Goal: Task Accomplishment & Management: Manage account settings

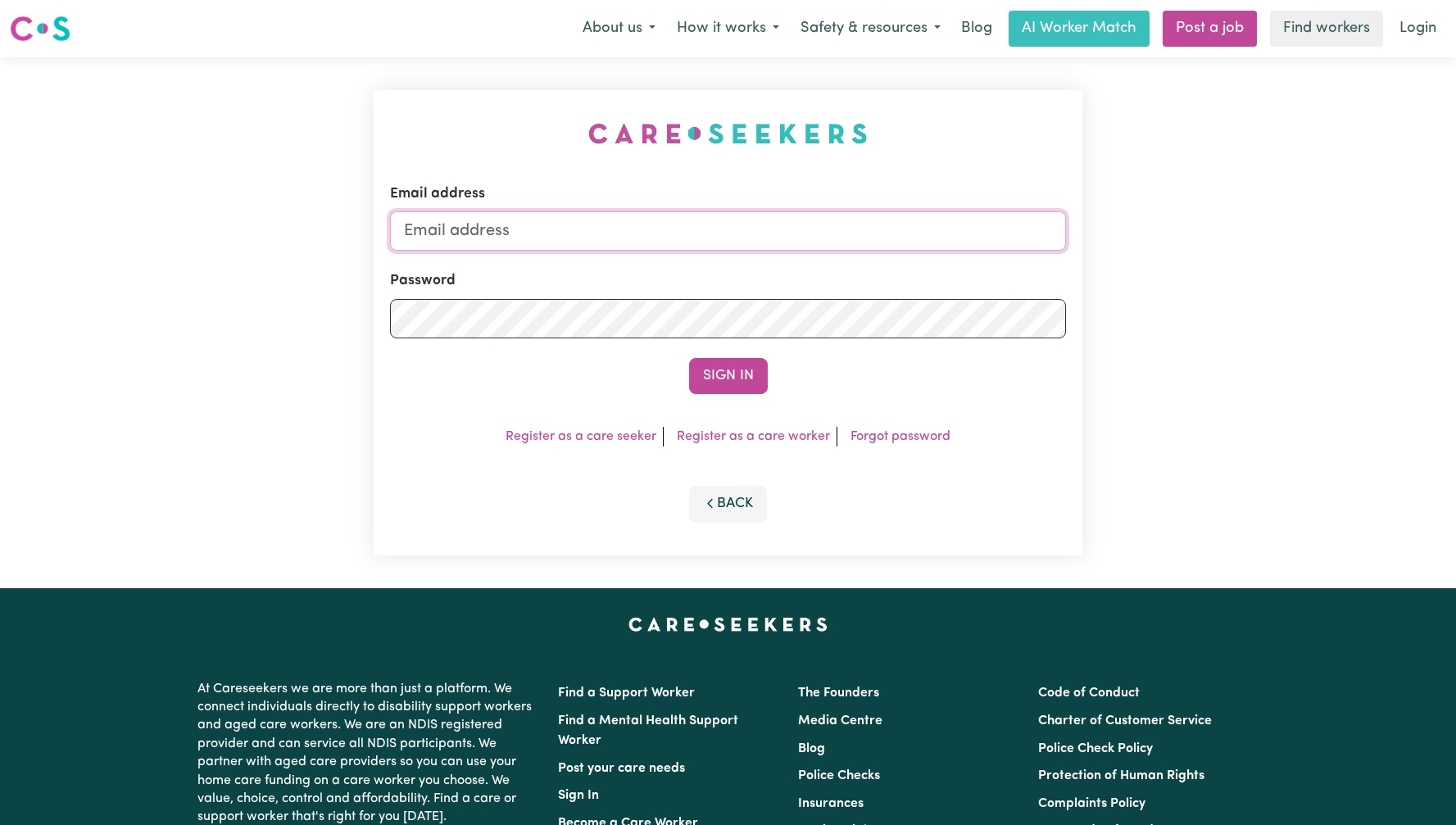
drag, startPoint x: 0, startPoint y: 0, endPoint x: 704, endPoint y: 233, distance: 741.6
click at [703, 233] on input "Email address" at bounding box center [728, 230] width 676 height 39
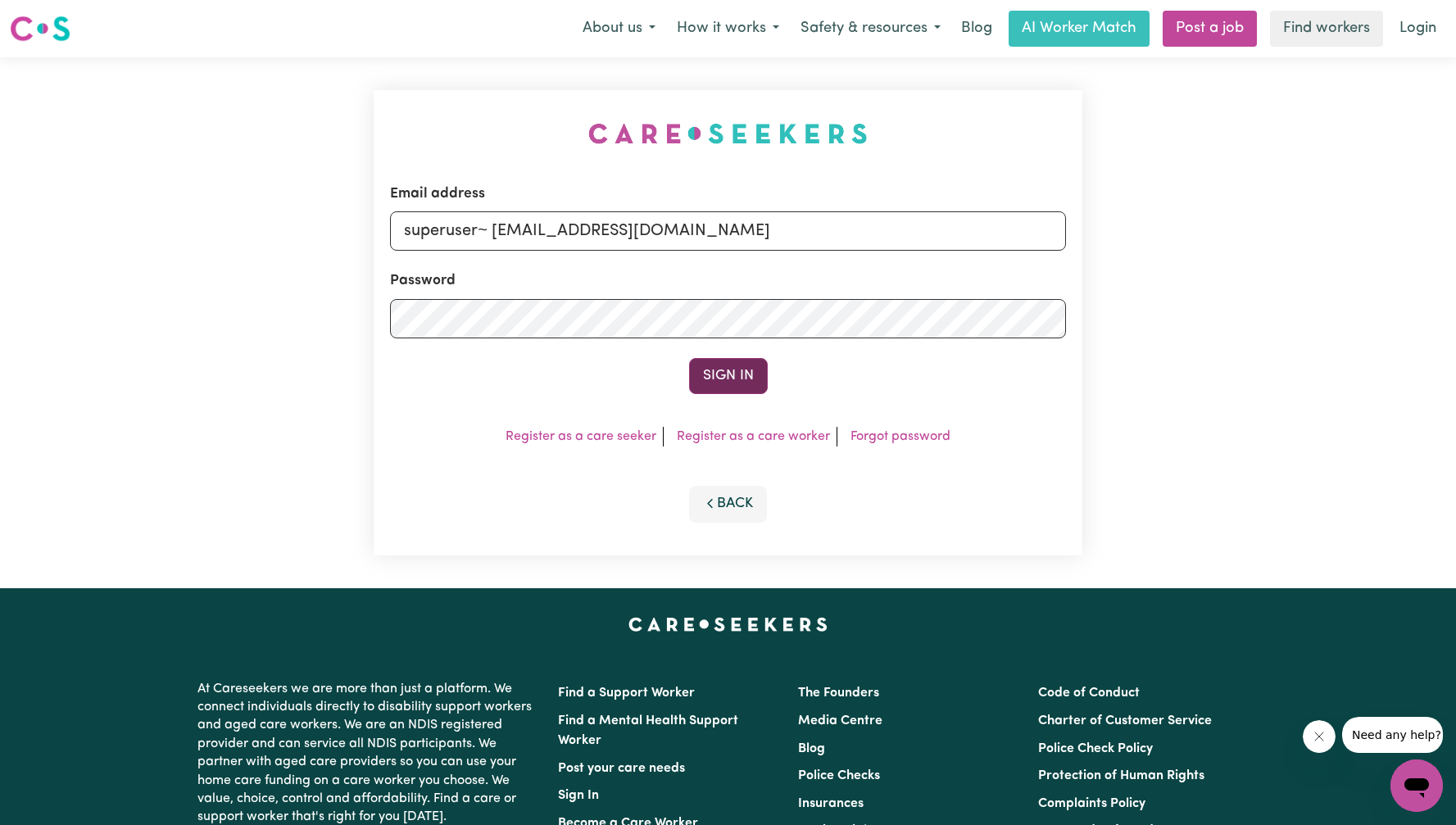
click at [725, 375] on button "Sign In" at bounding box center [728, 376] width 79 height 36
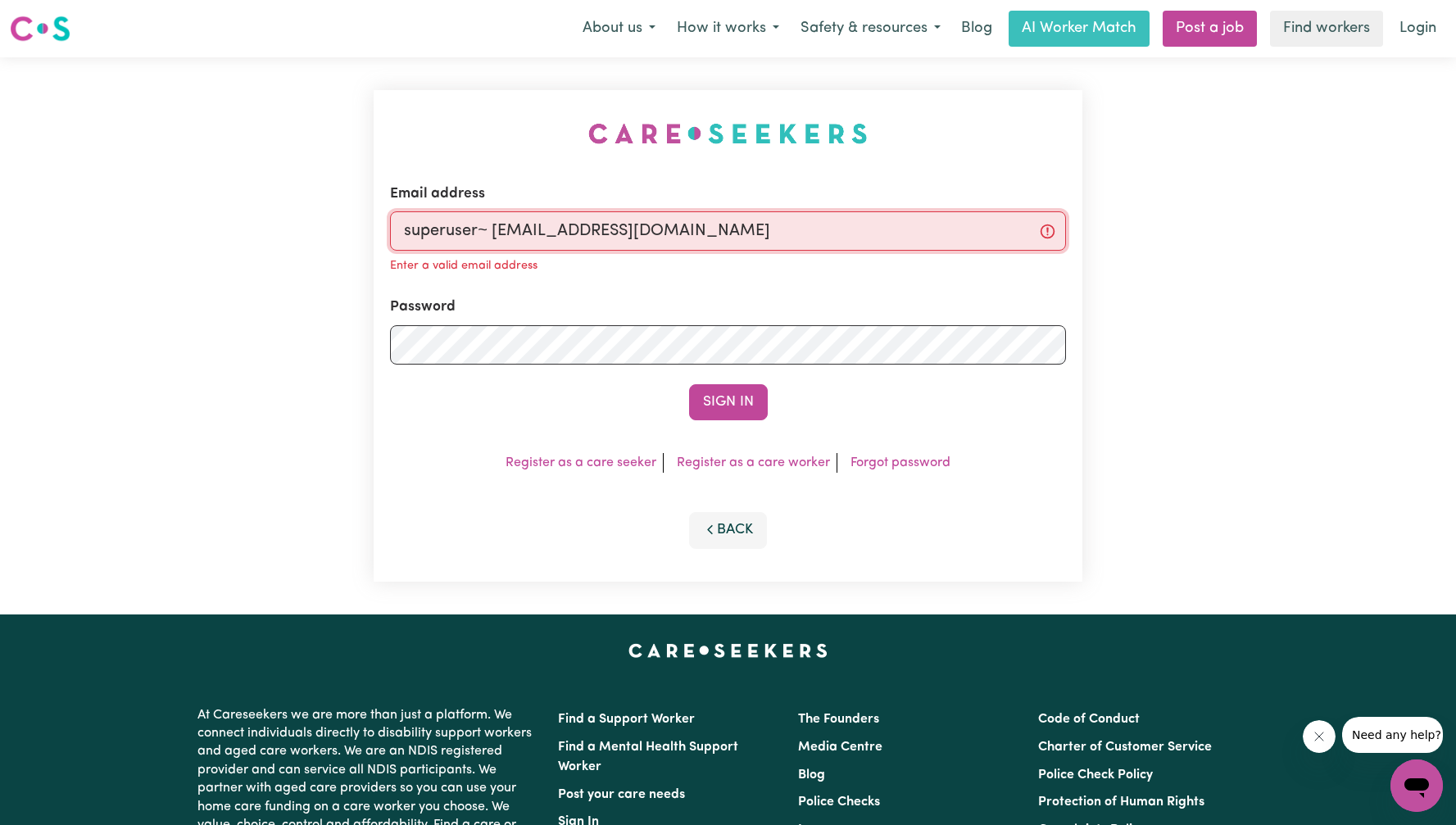
click at [492, 231] on input "superuser~ [EMAIL_ADDRESS][DOMAIN_NAME]" at bounding box center [728, 230] width 676 height 39
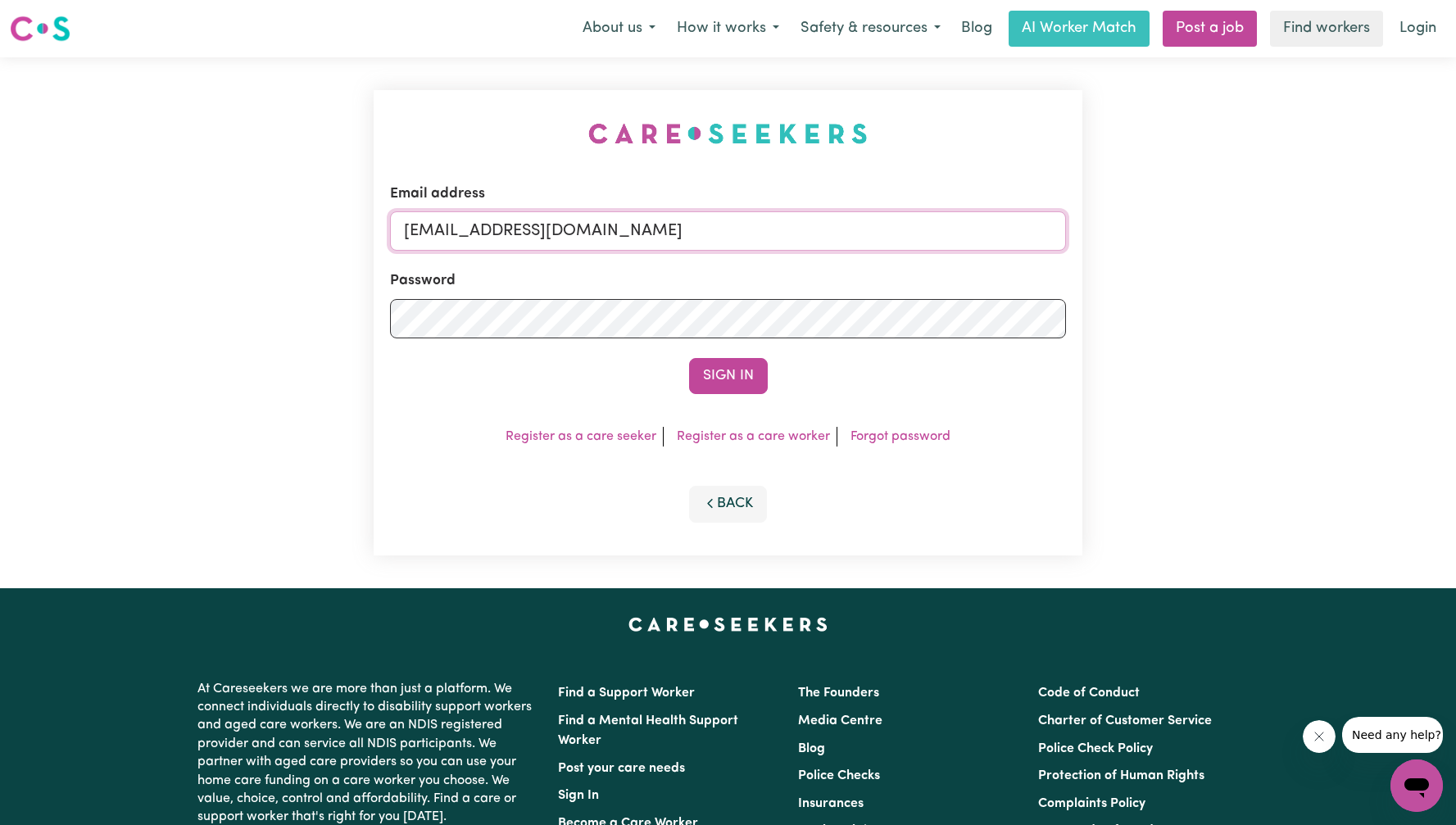
type input "[EMAIL_ADDRESS][DOMAIN_NAME]"
click at [689, 358] on button "Sign In" at bounding box center [728, 376] width 79 height 36
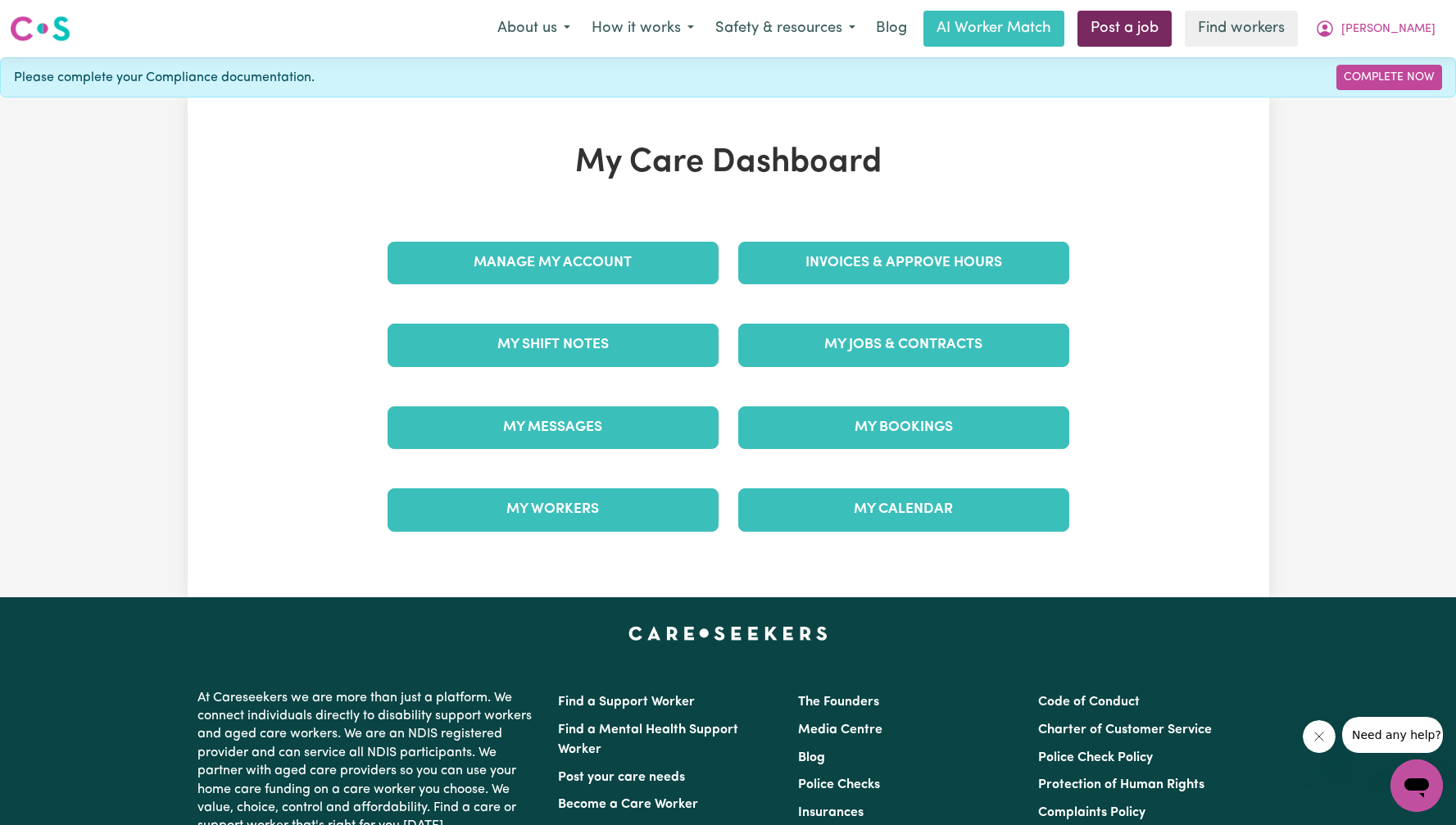
click at [1172, 40] on link "Post a job" at bounding box center [1124, 28] width 94 height 36
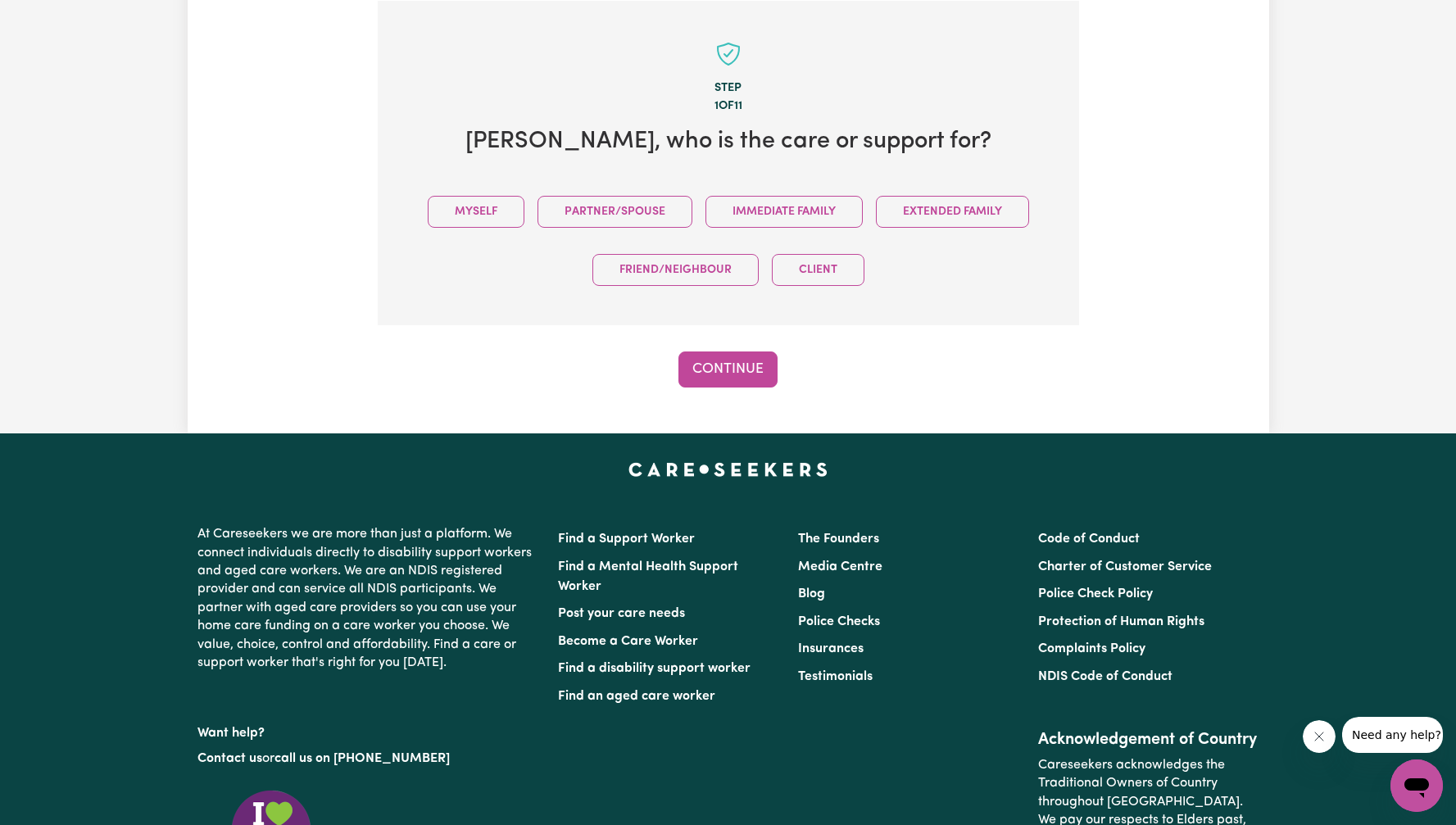
scroll to position [359, 0]
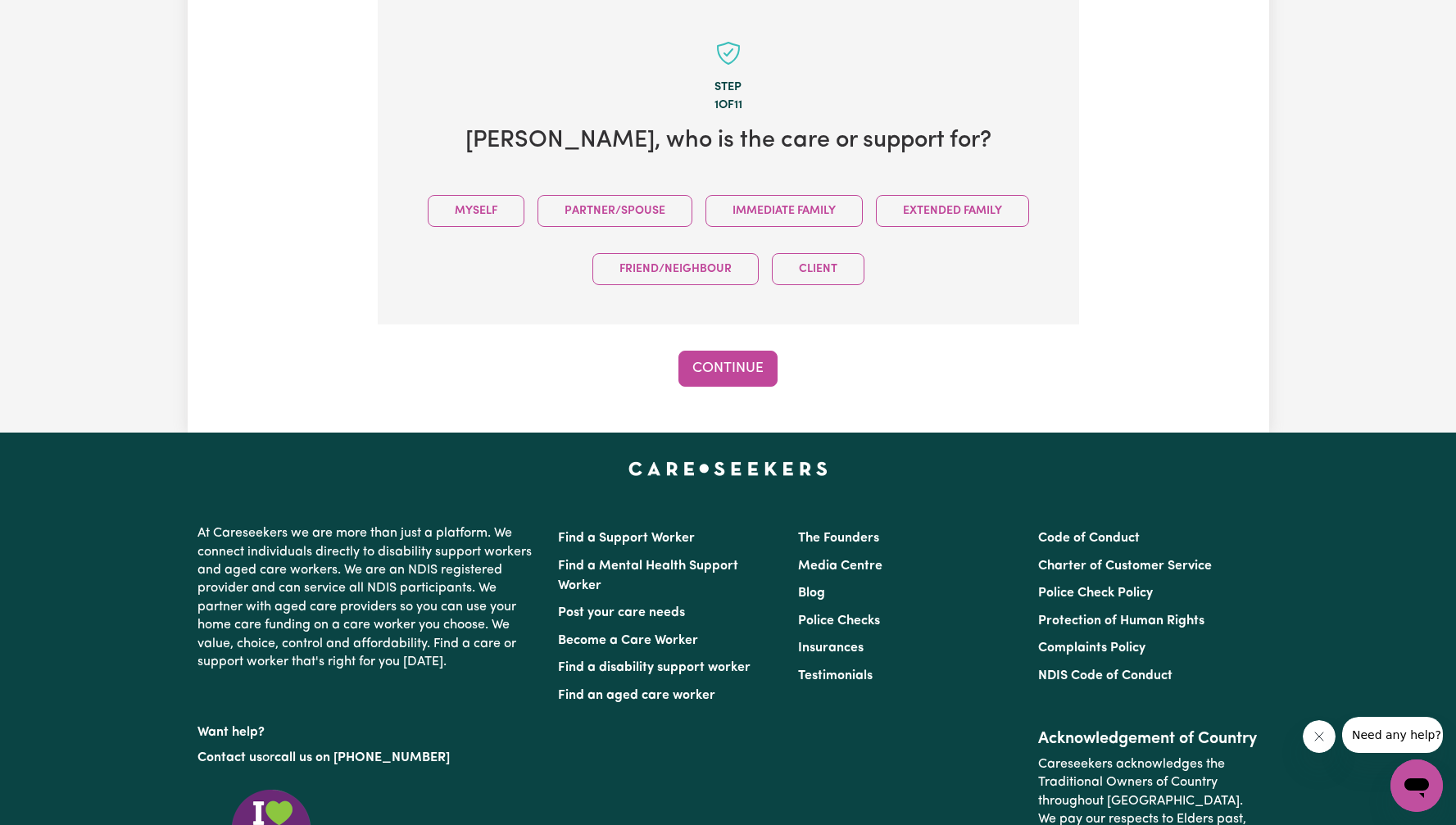
click at [1316, 740] on icon "Close message from company" at bounding box center [1319, 737] width 13 height 13
click at [486, 214] on button "Myself" at bounding box center [476, 211] width 96 height 32
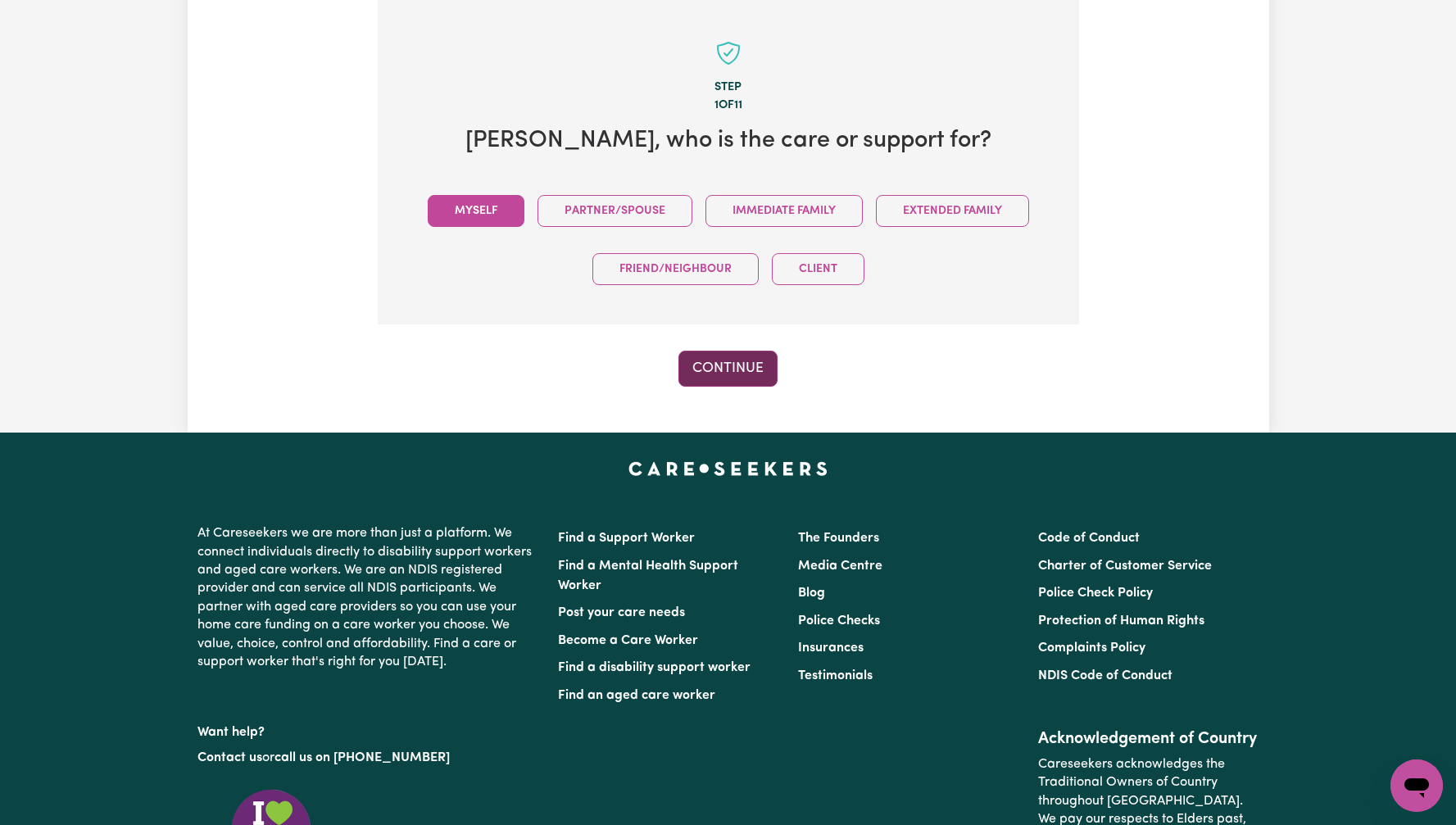
click at [727, 373] on button "Continue" at bounding box center [728, 368] width 99 height 36
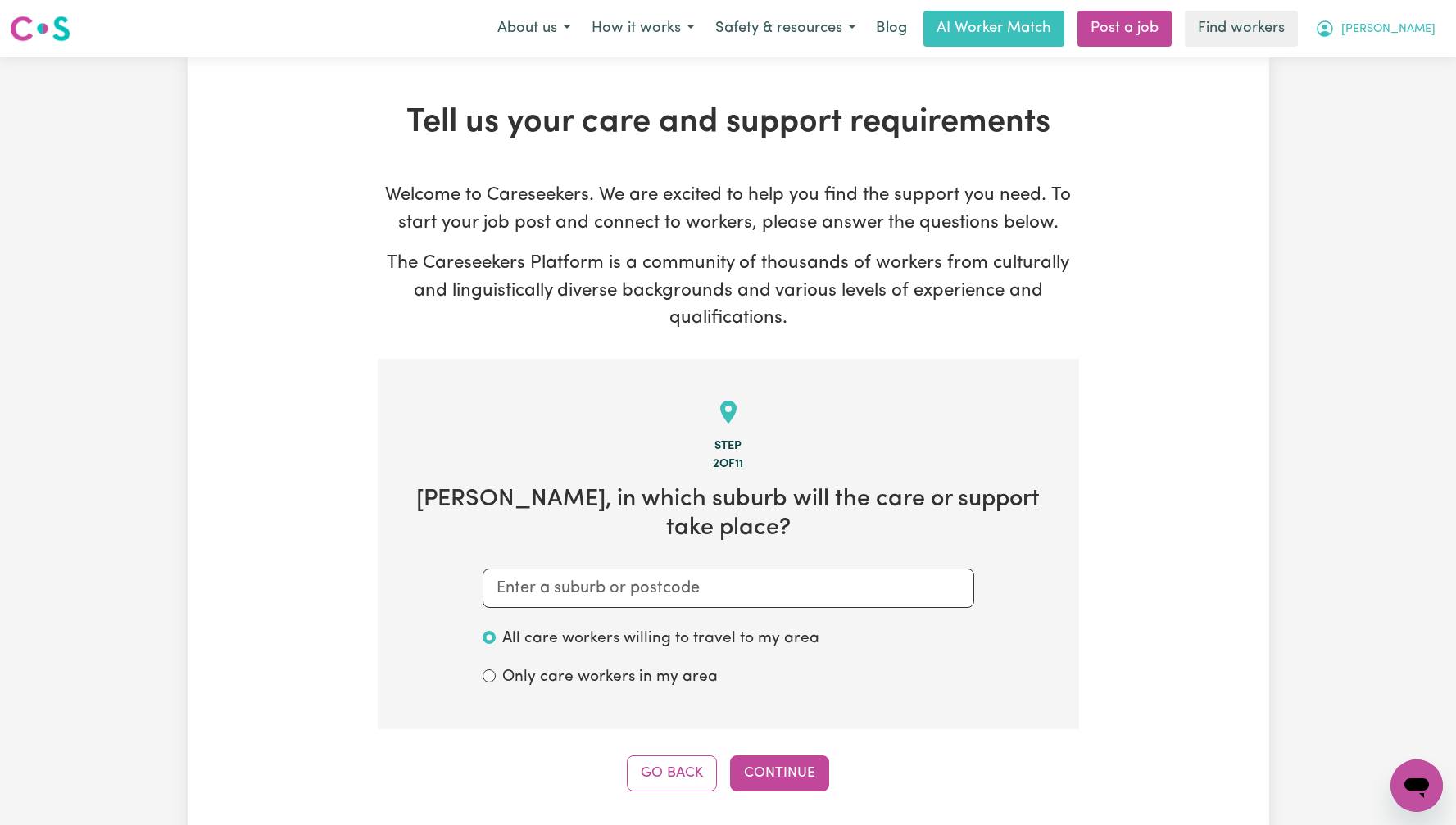
click at [1430, 33] on span "[PERSON_NAME]" at bounding box center [1388, 30] width 94 height 18
click at [1408, 65] on link "My Dashboard" at bounding box center [1381, 63] width 130 height 31
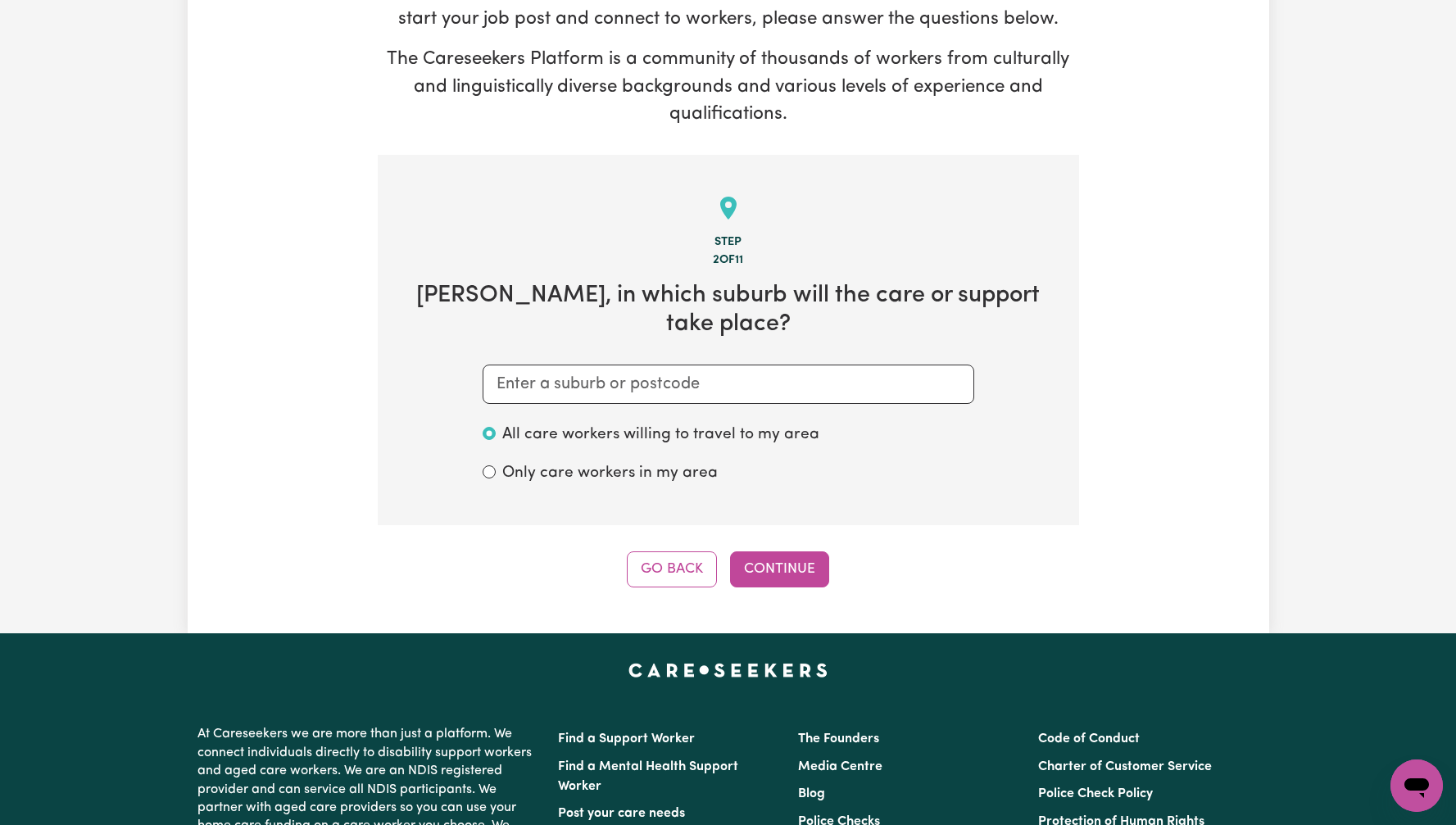
scroll to position [288, 0]
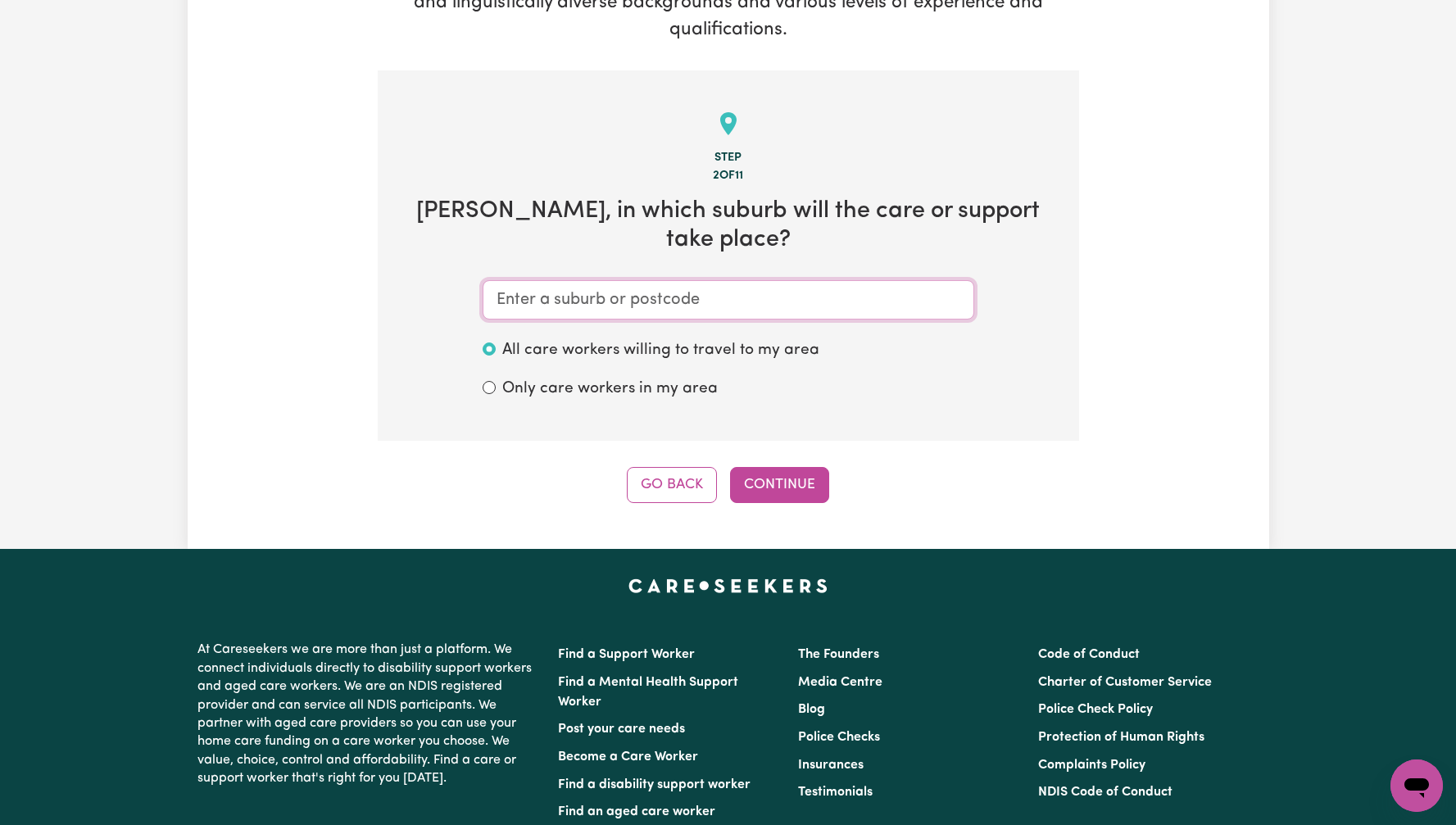
click at [734, 280] on input "text" at bounding box center [729, 299] width 492 height 39
type input "sy"
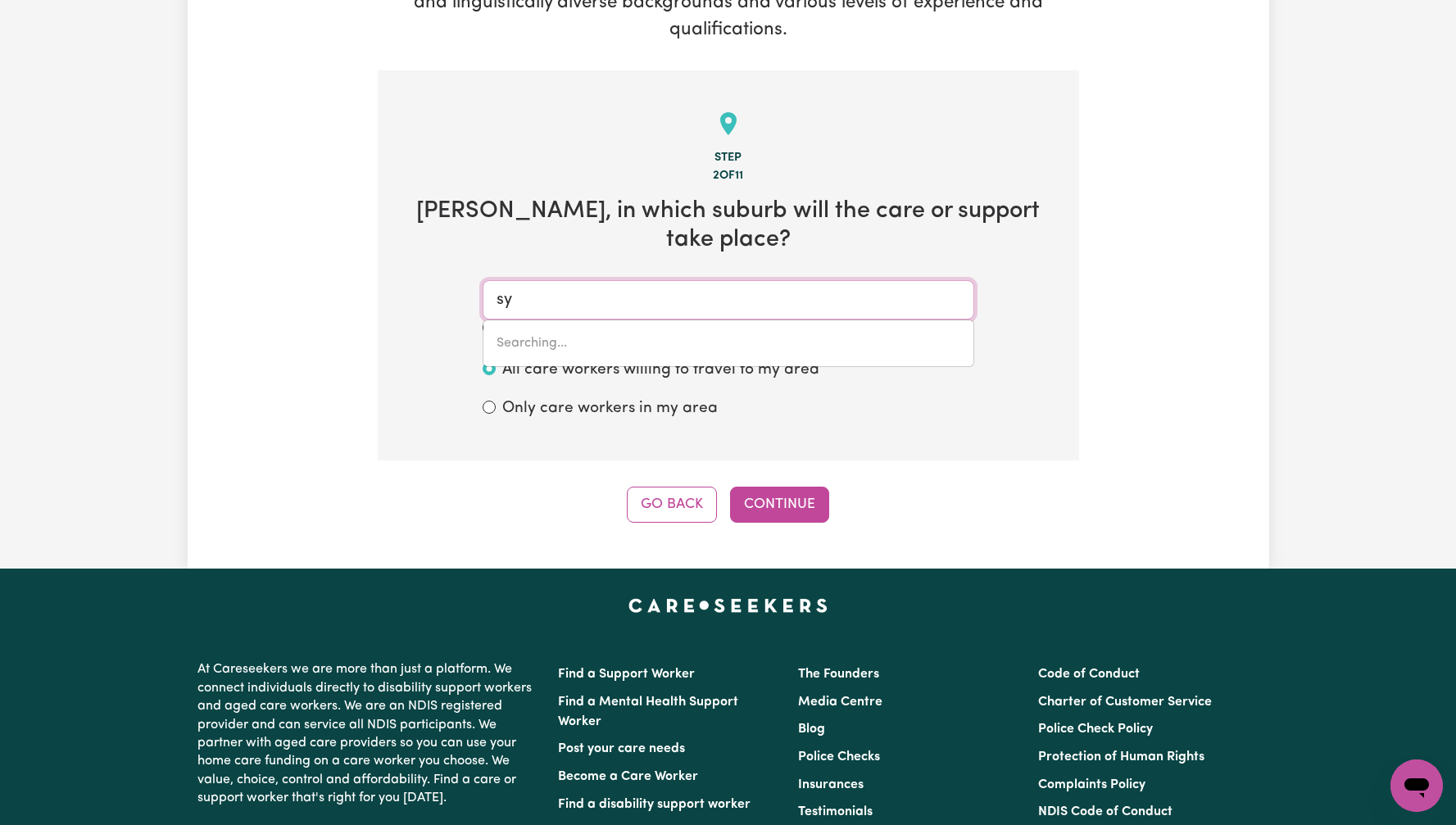
type input "syDENHAM, [GEOGRAPHIC_DATA], 2044"
type input "w"
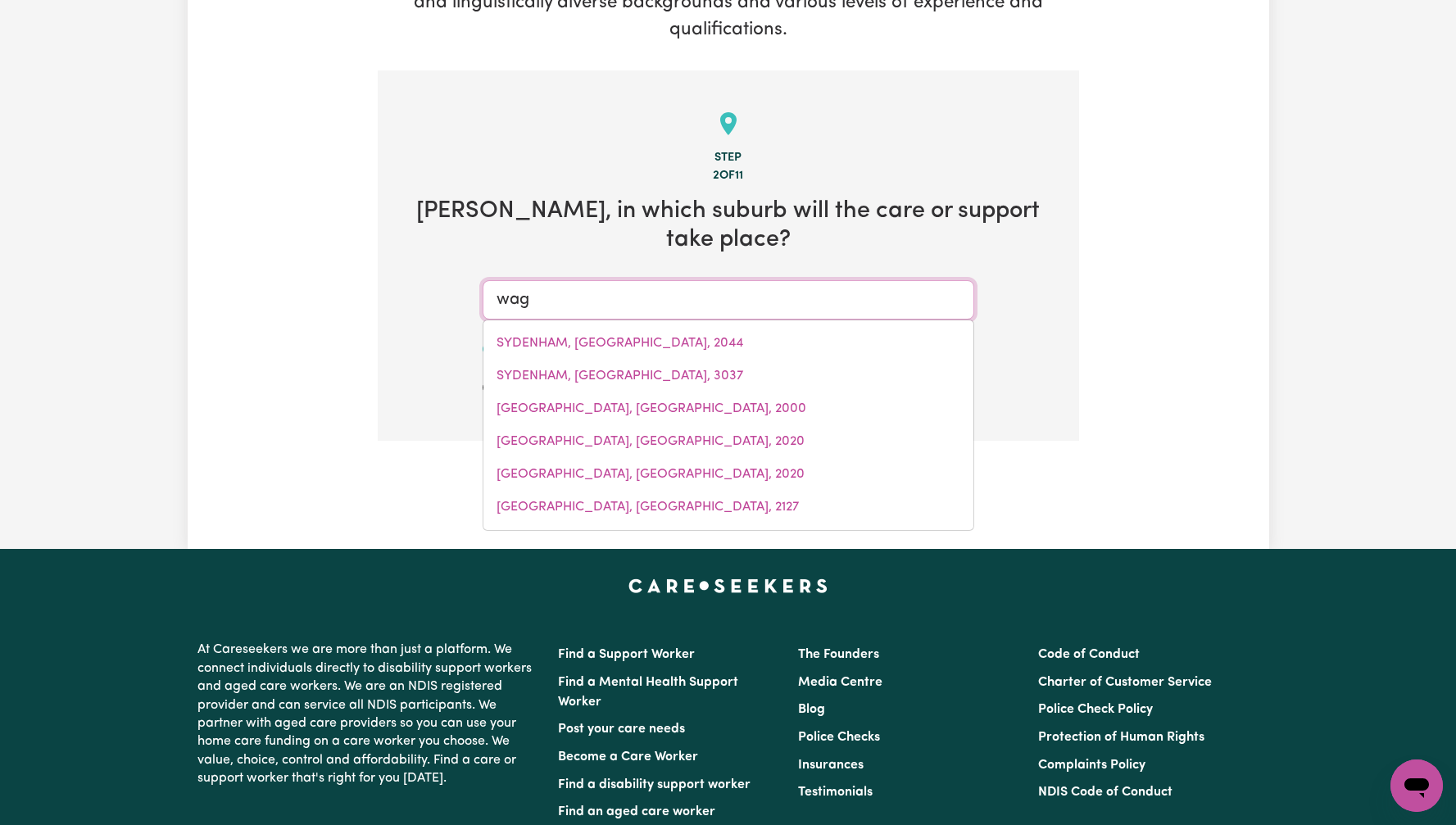
type input "[PERSON_NAME]"
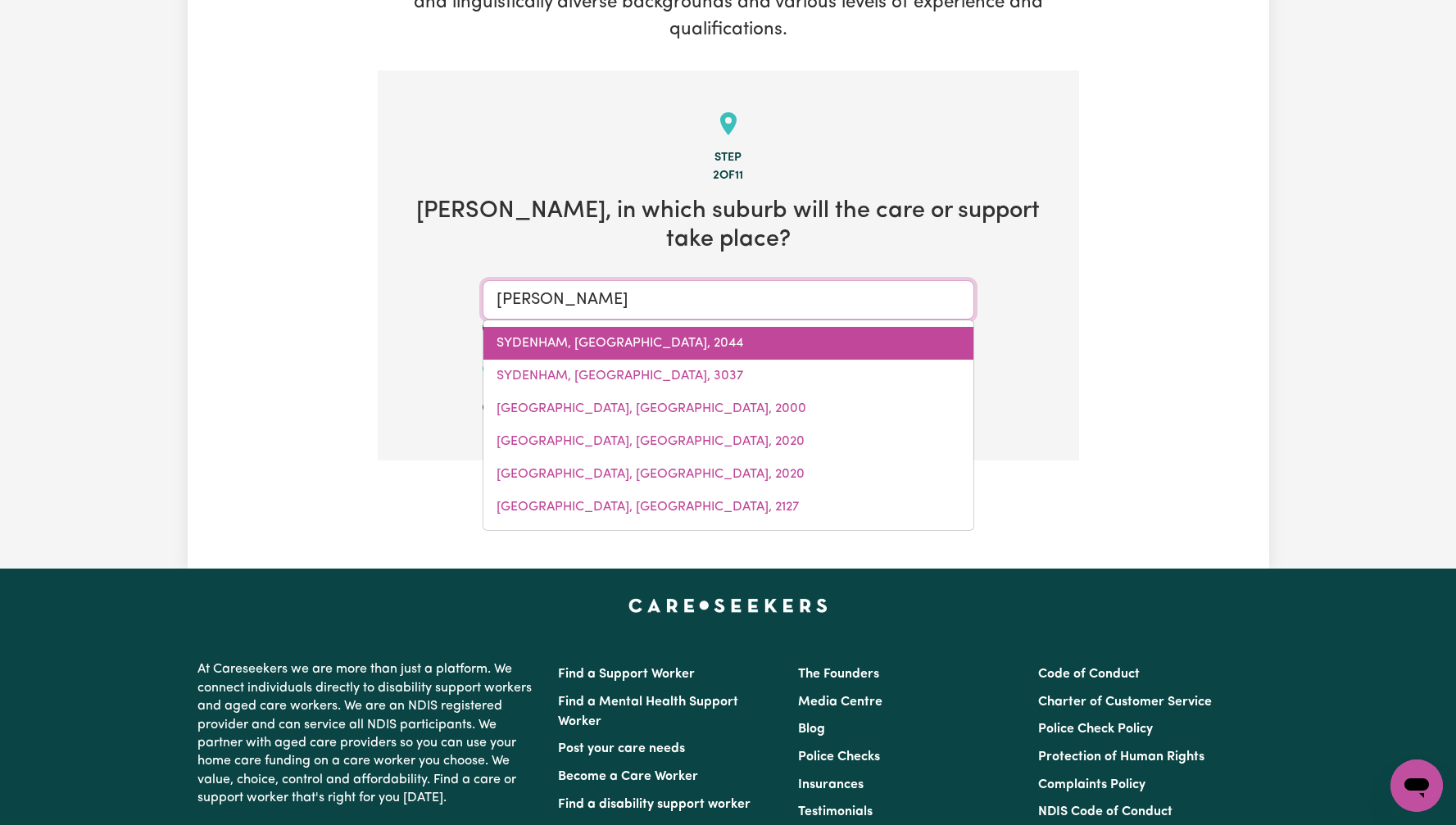
type input "waggA WAGGA, [GEOGRAPHIC_DATA], 2650"
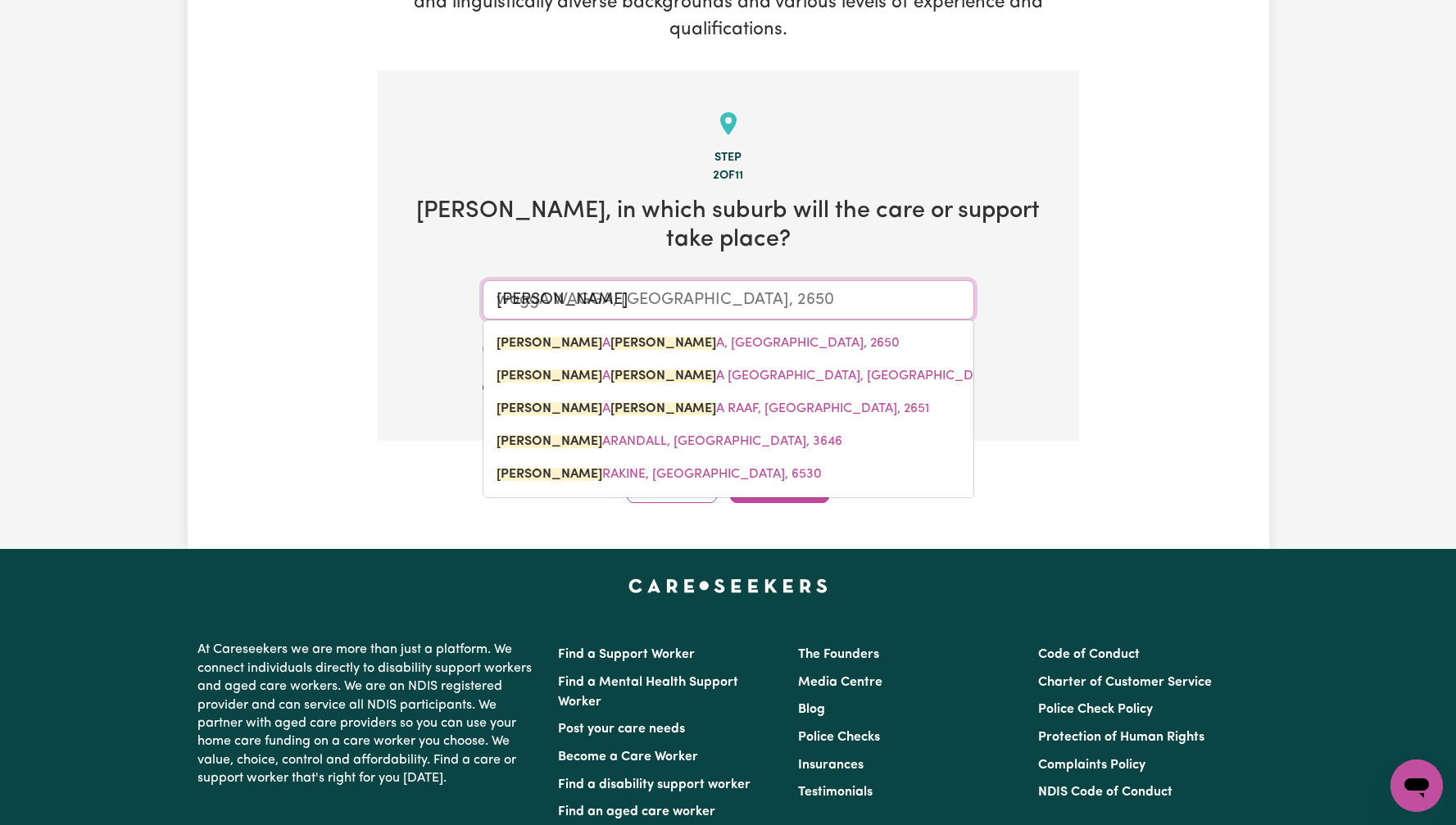
type input "[PERSON_NAME]"
click at [436, 176] on div "2 of 11" at bounding box center [728, 176] width 649 height 18
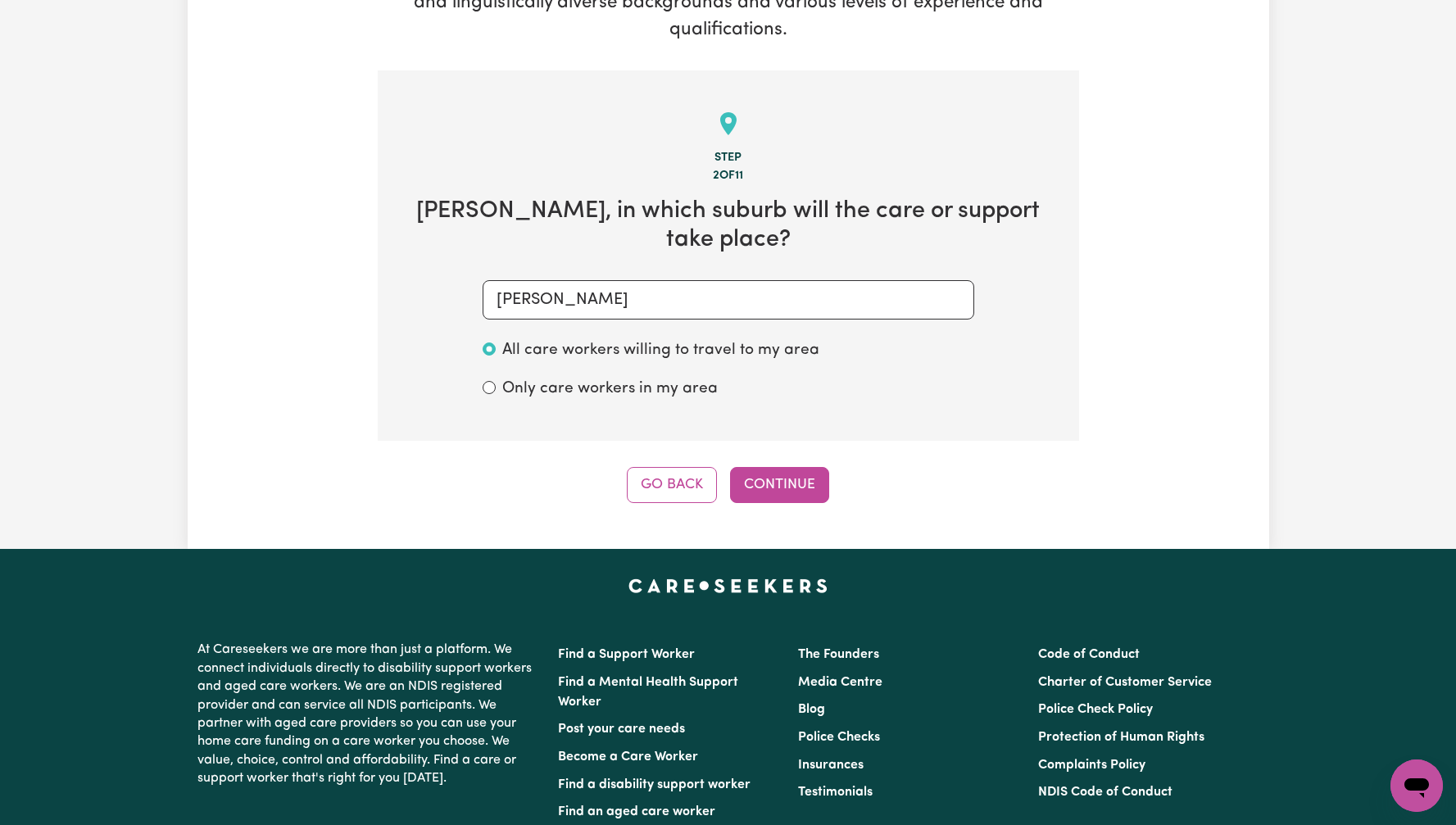
scroll to position [0, 0]
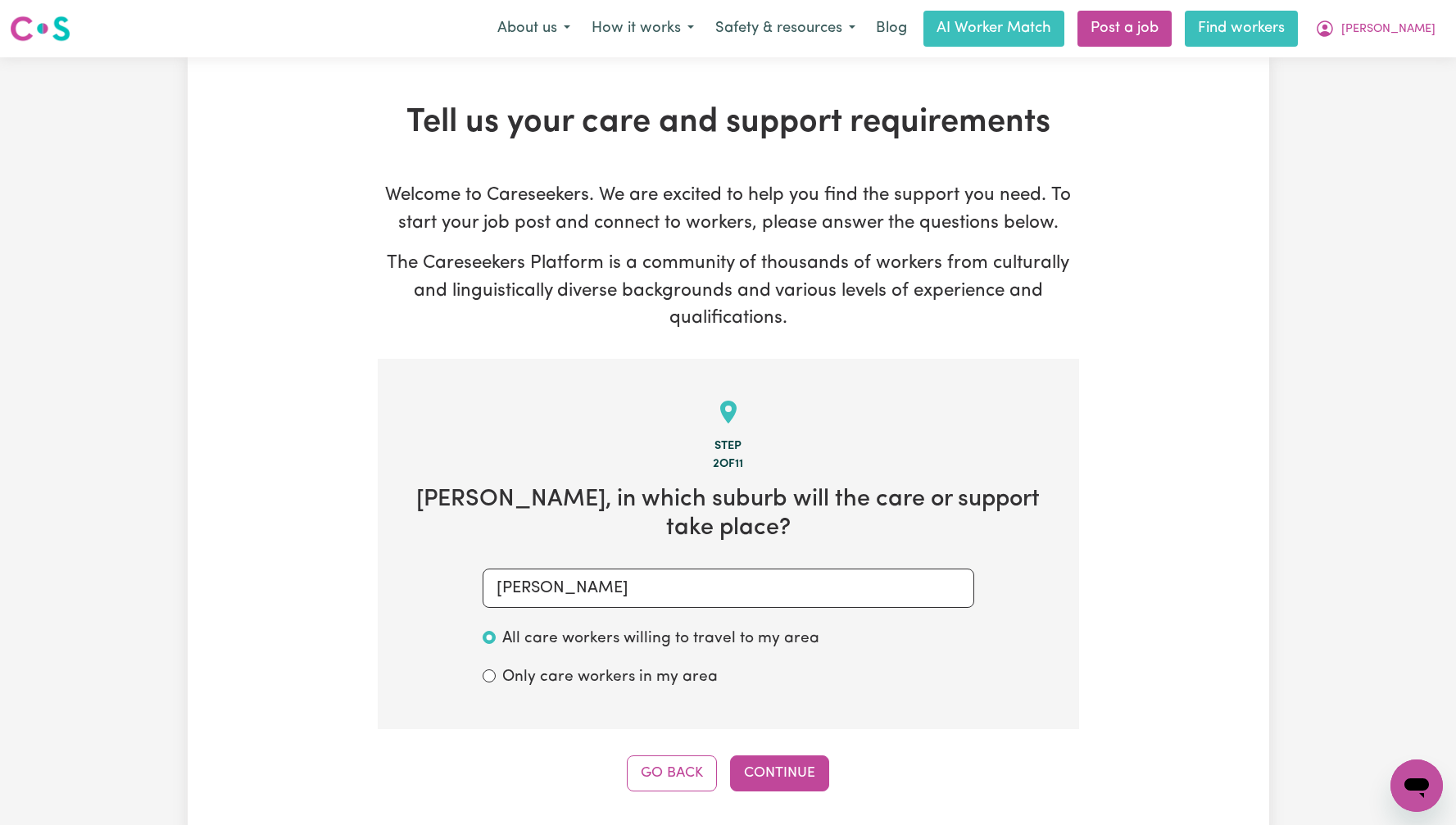
click at [1298, 37] on link "Find workers" at bounding box center [1242, 28] width 113 height 36
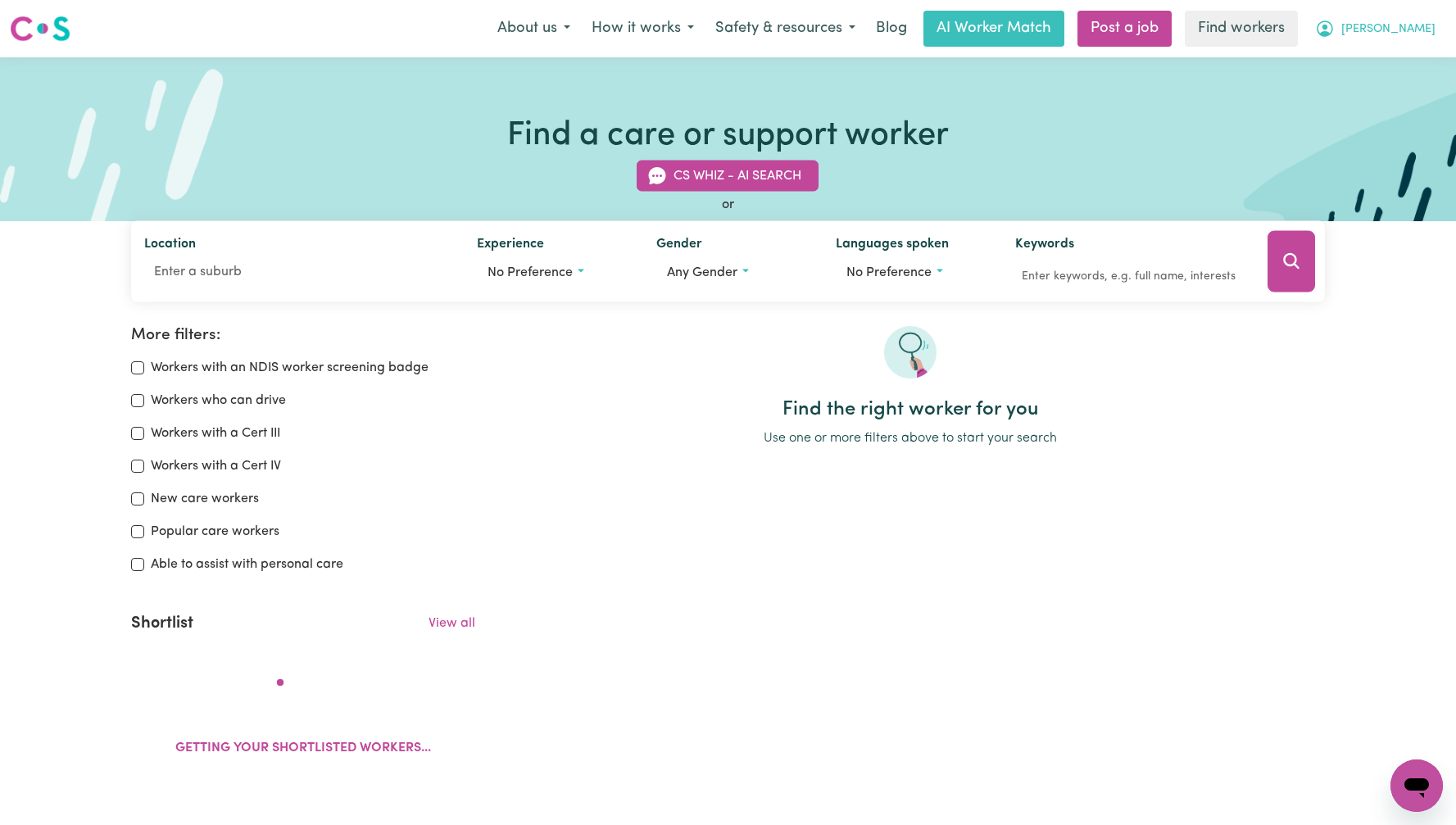
click at [1429, 38] on button "[PERSON_NAME]" at bounding box center [1375, 28] width 142 height 34
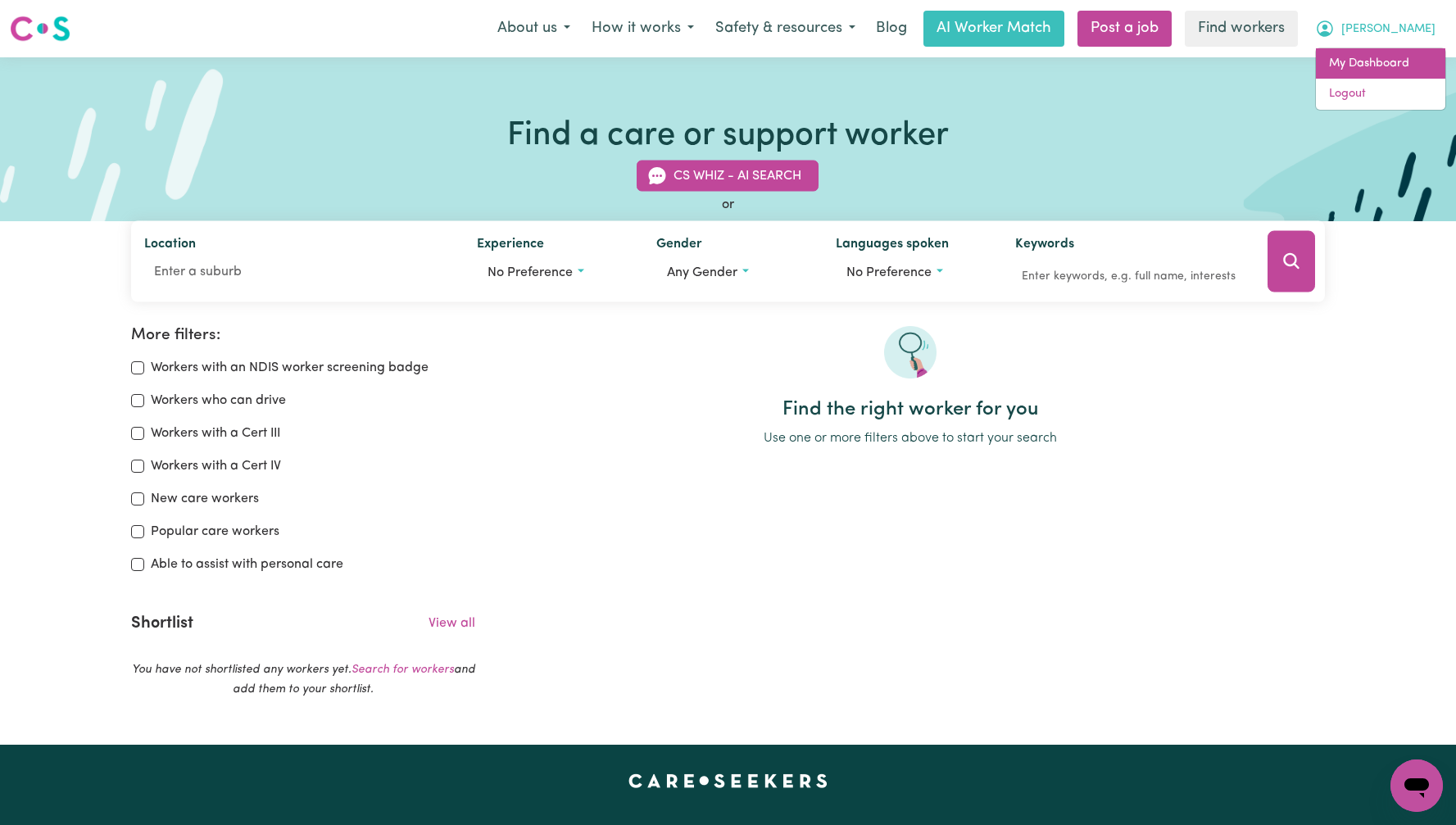
click at [1412, 64] on link "My Dashboard" at bounding box center [1381, 63] width 130 height 31
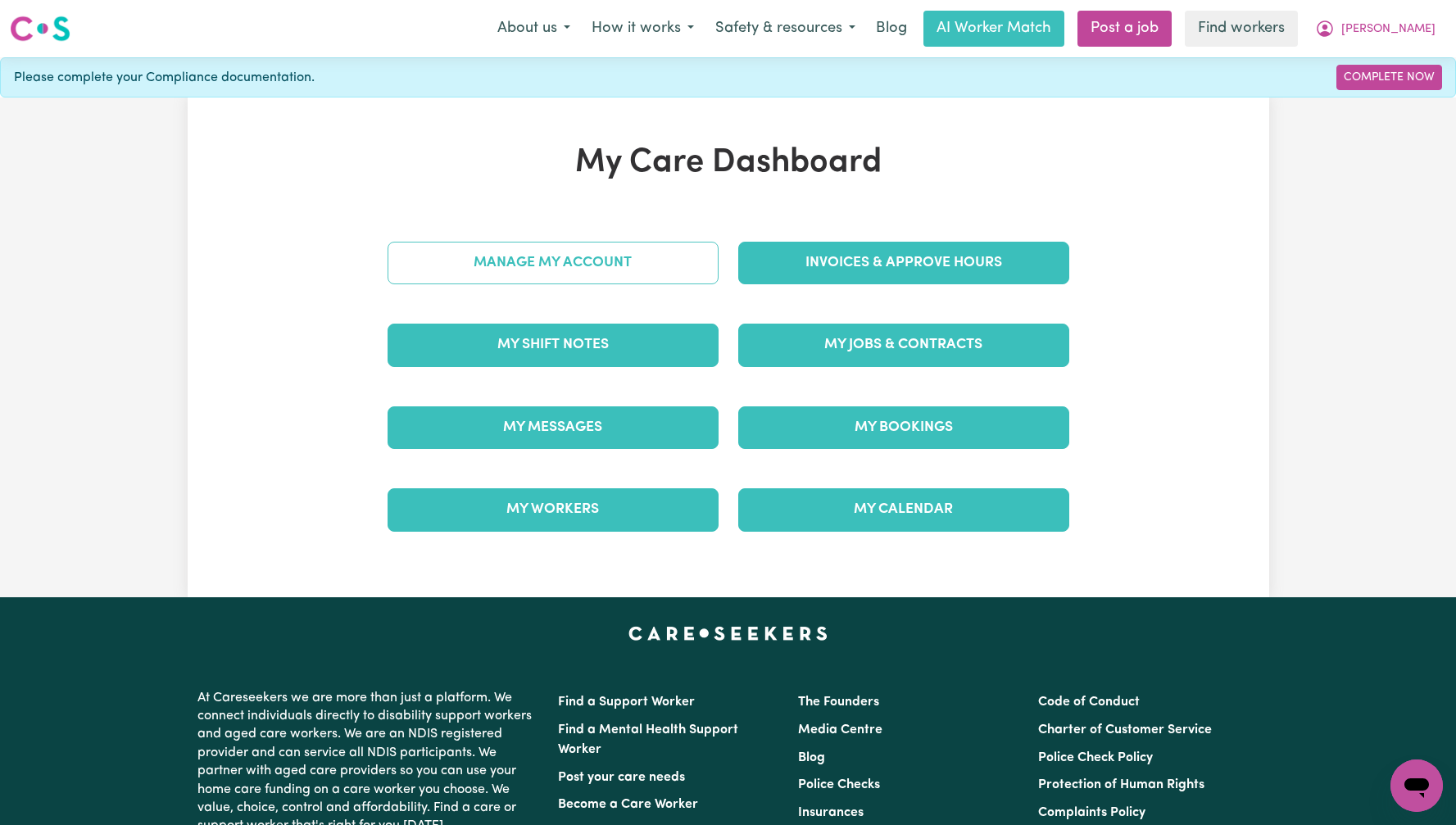
click at [674, 234] on div "Manage My Account" at bounding box center [553, 263] width 351 height 82
click at [647, 258] on link "Manage My Account" at bounding box center [553, 263] width 331 height 42
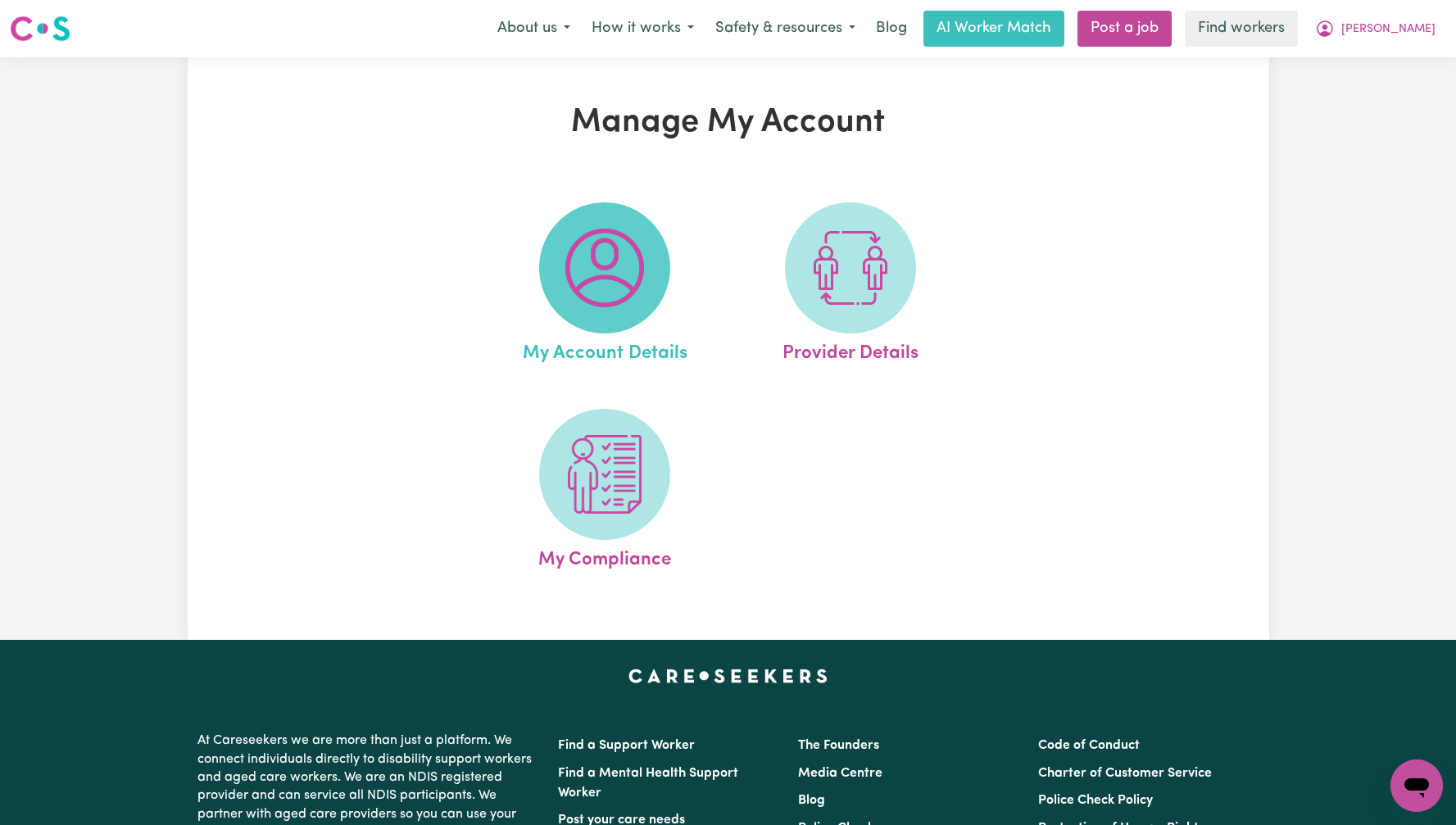
click at [669, 272] on span at bounding box center [605, 268] width 131 height 131
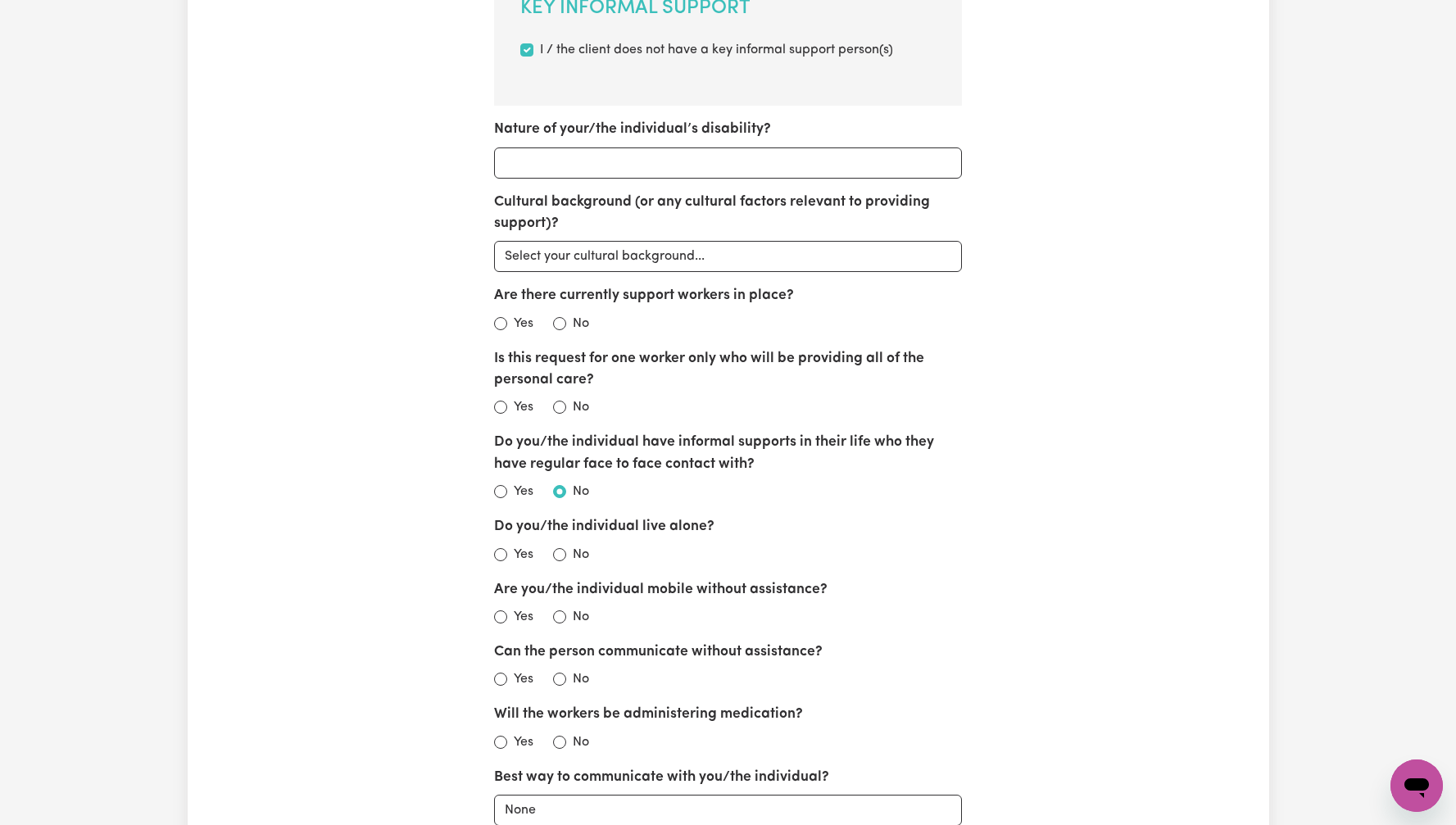
scroll to position [980, 0]
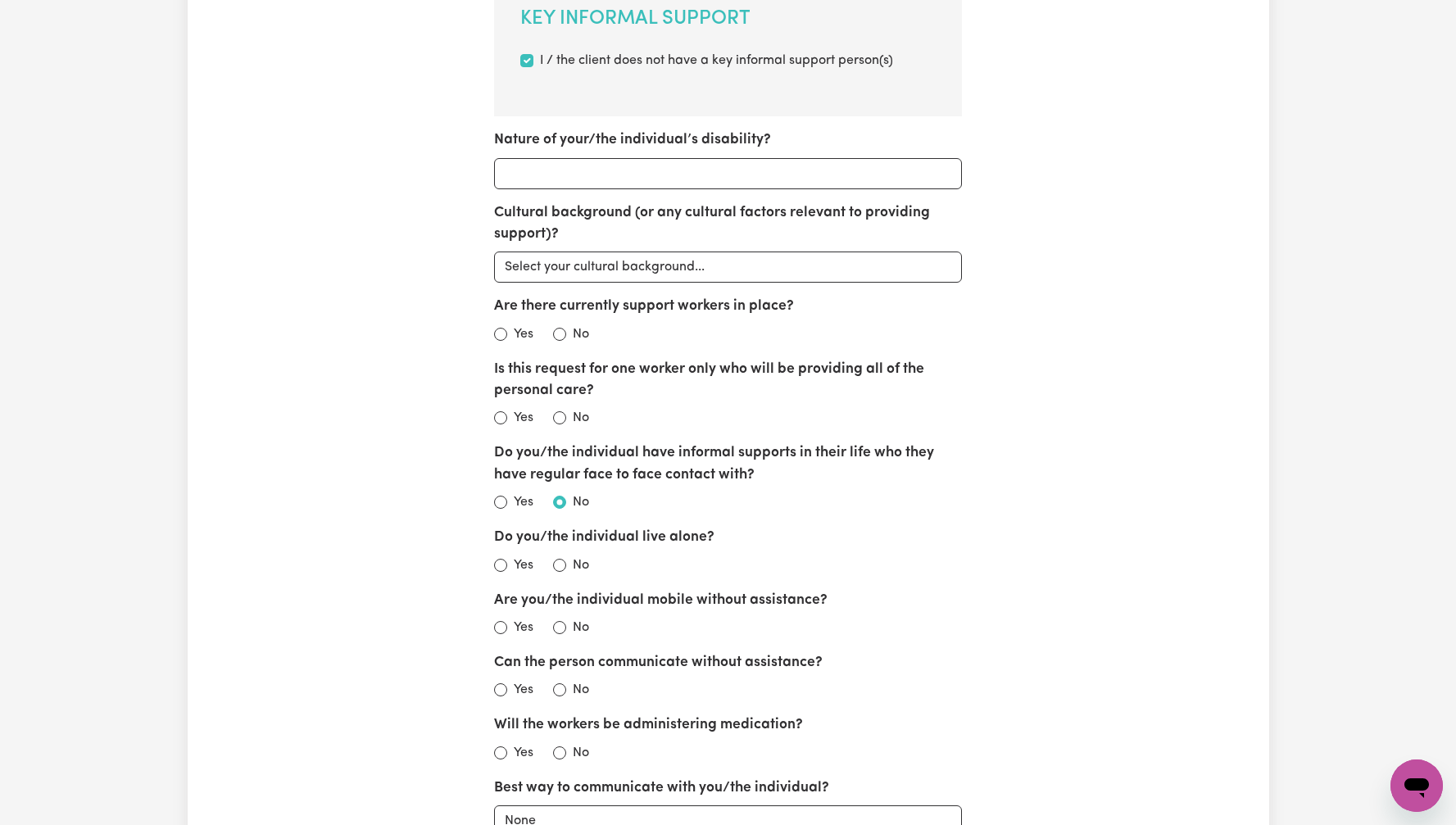
click at [1183, 110] on div "My Account Details Account Password Nominees Concierge Update Account First nam…" at bounding box center [729, 406] width 1082 height 2568
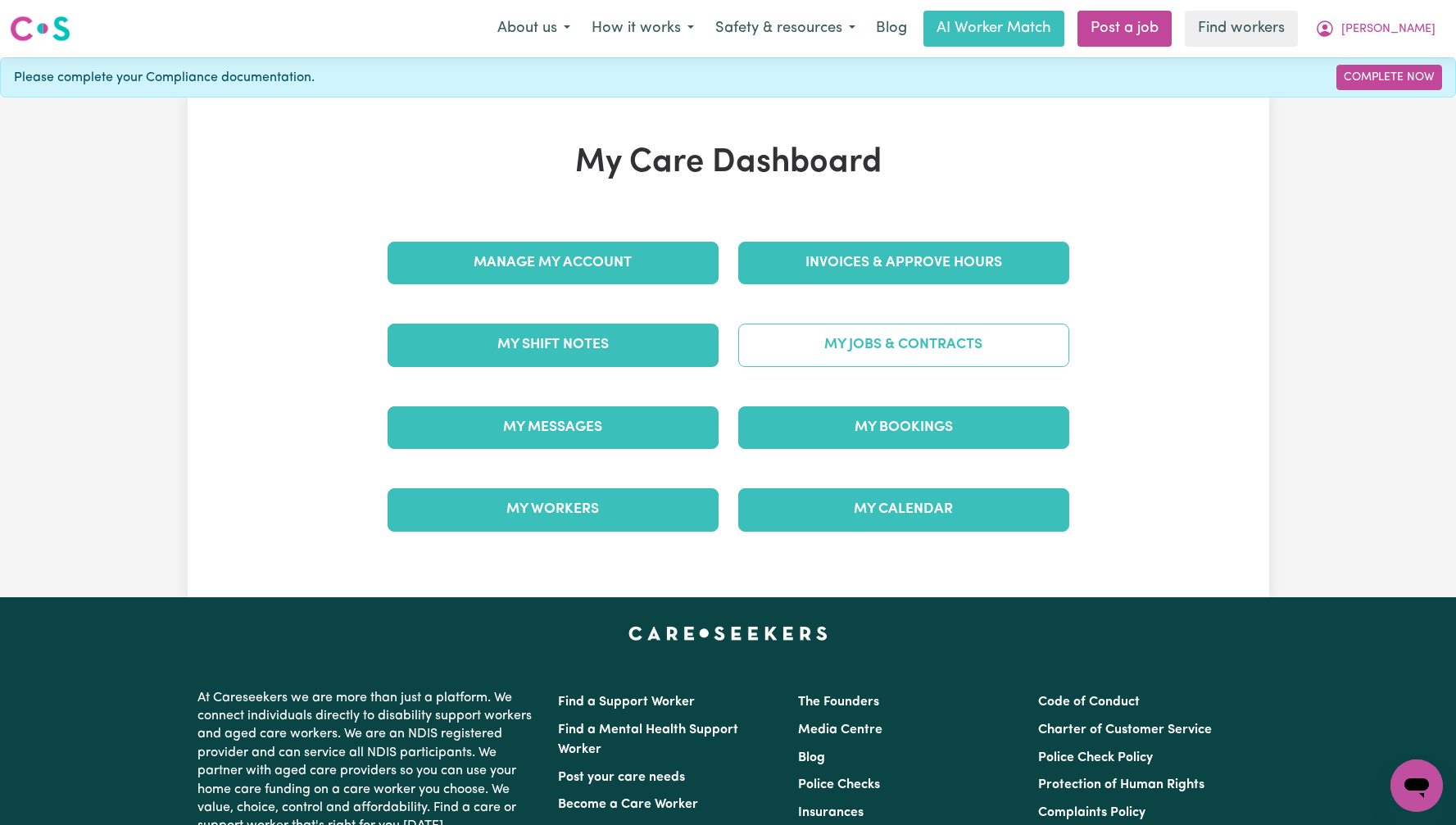
click at [922, 362] on link "My Jobs & Contracts" at bounding box center [904, 345] width 331 height 42
